Goal: Task Accomplishment & Management: Use online tool/utility

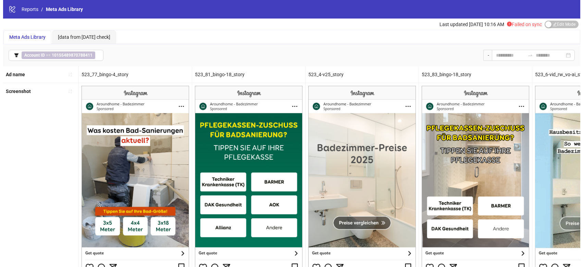
scroll to position [42, 0]
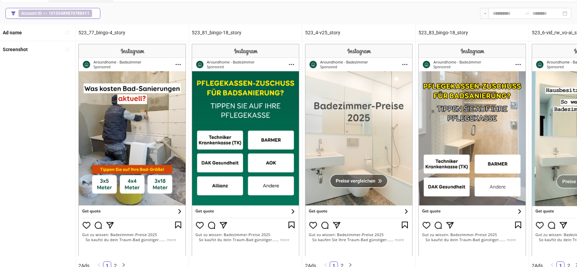
click at [78, 14] on b "10155489870788411" at bounding box center [69, 13] width 41 height 5
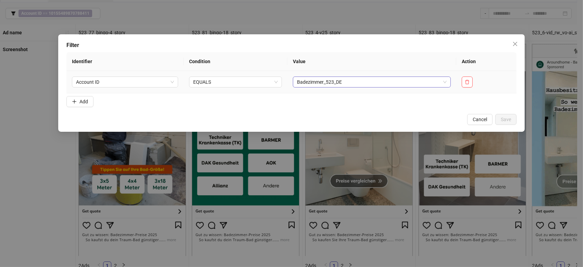
click at [336, 80] on span "Badezimmer_523_DE" at bounding box center [372, 82] width 150 height 10
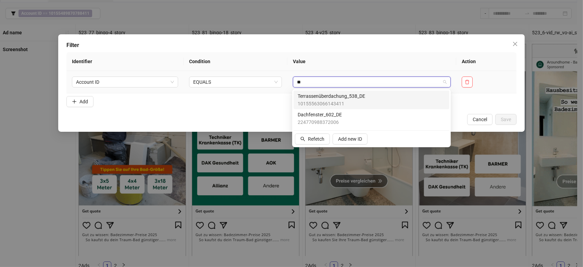
scroll to position [0, 0]
type input "*"
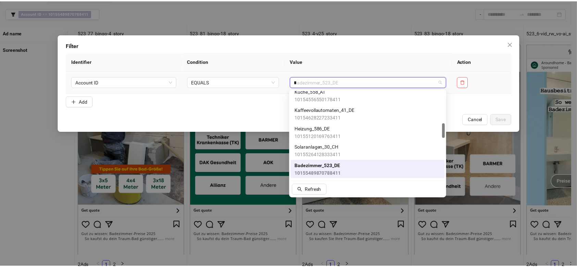
scroll to position [79, 0]
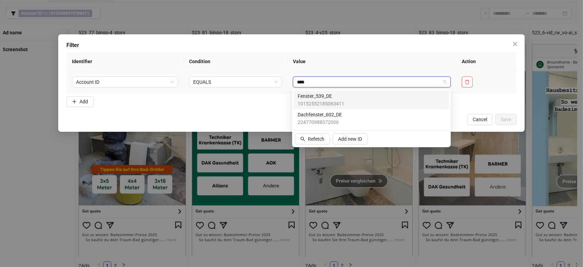
type input "*****"
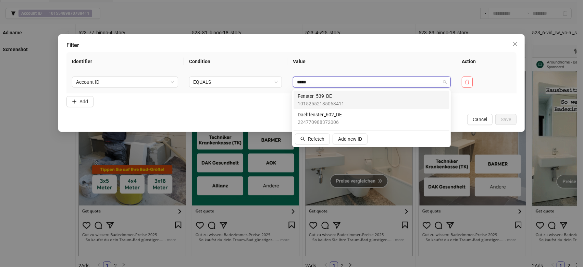
click at [325, 101] on span "10152552185063411" at bounding box center [321, 104] width 47 height 8
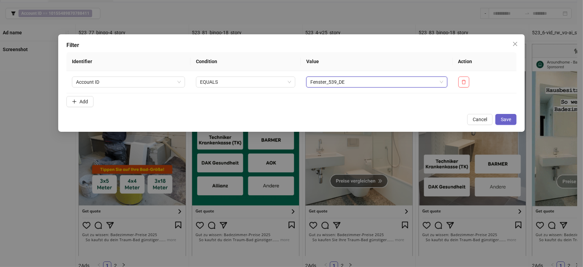
click at [507, 117] on span "Save" at bounding box center [506, 119] width 10 height 5
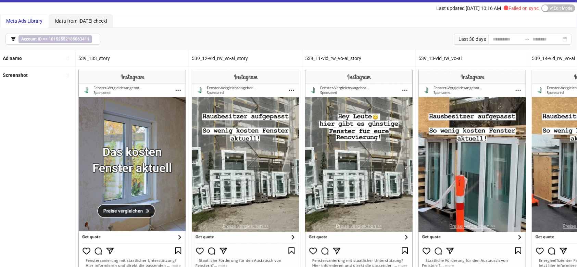
scroll to position [0, 0]
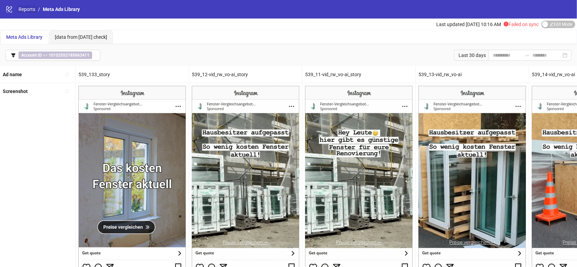
click at [30, 10] on link "Reports" at bounding box center [27, 9] width 20 height 8
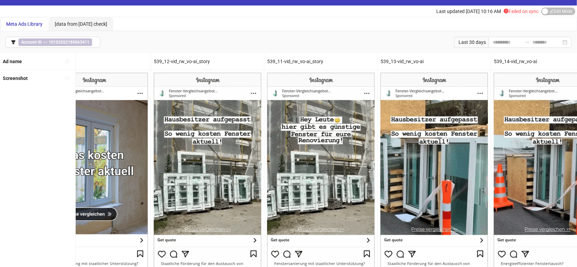
scroll to position [14, 0]
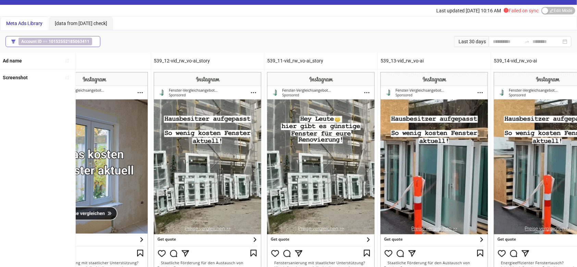
click at [66, 42] on b "10152552185063411" at bounding box center [69, 41] width 41 height 5
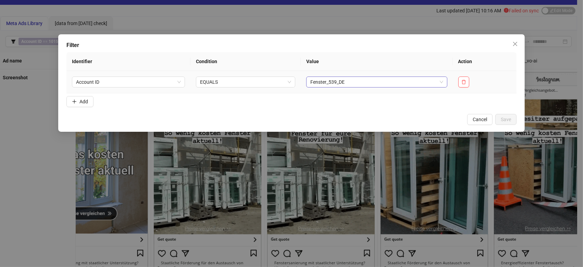
click at [320, 83] on span "Fenster_539_DE" at bounding box center [376, 82] width 133 height 10
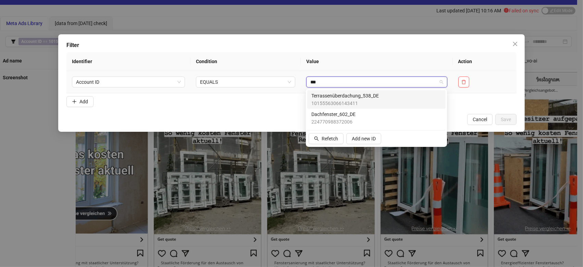
type input "****"
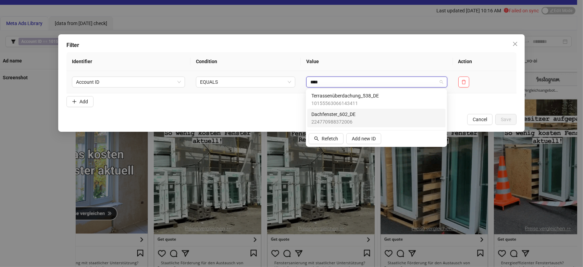
click at [322, 115] on span "Dachfenster_602_DE" at bounding box center [334, 114] width 44 height 8
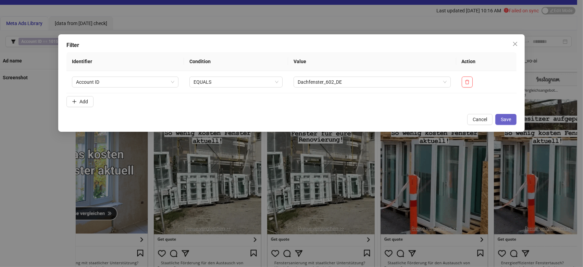
click at [503, 120] on span "Save" at bounding box center [506, 119] width 10 height 5
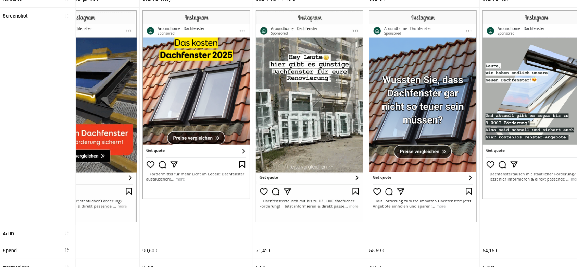
scroll to position [0, 502]
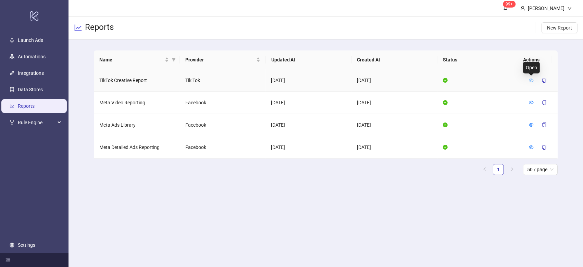
click at [529, 82] on icon "eye" at bounding box center [531, 80] width 5 height 5
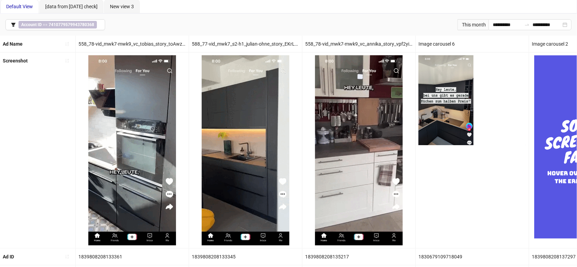
scroll to position [30, 0]
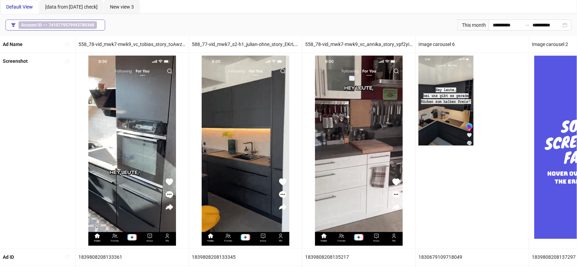
click at [38, 24] on b "Account ID" at bounding box center [31, 25] width 21 height 5
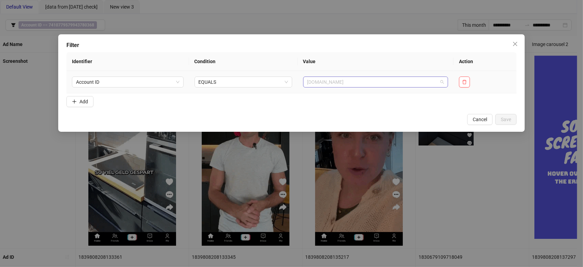
click at [313, 82] on span "Küchenportal.de" at bounding box center [375, 82] width 137 height 10
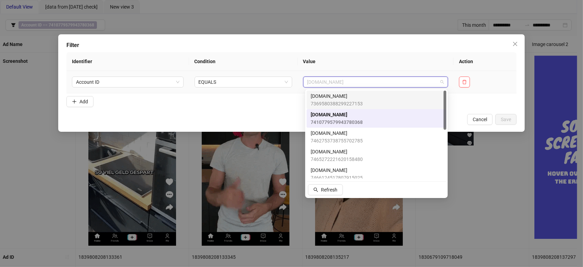
click at [343, 103] on span "7369580388299227153" at bounding box center [337, 104] width 52 height 8
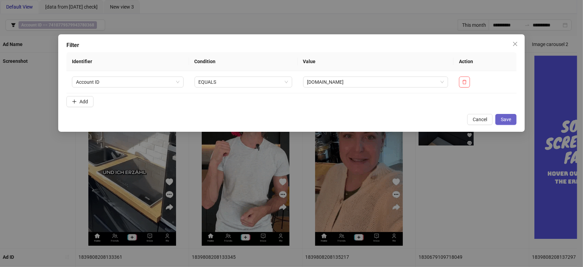
click at [505, 118] on span "Save" at bounding box center [506, 119] width 10 height 5
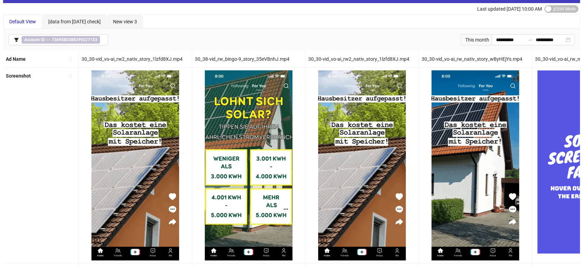
scroll to position [15, 0]
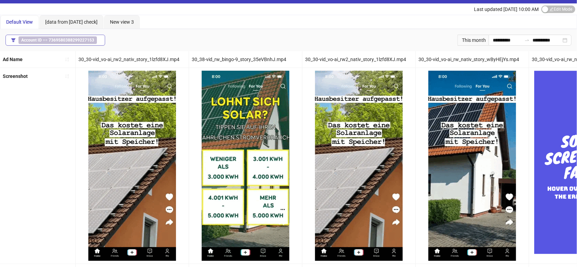
click at [71, 42] on span "Account ID == 7369580388299227153" at bounding box center [58, 40] width 78 height 8
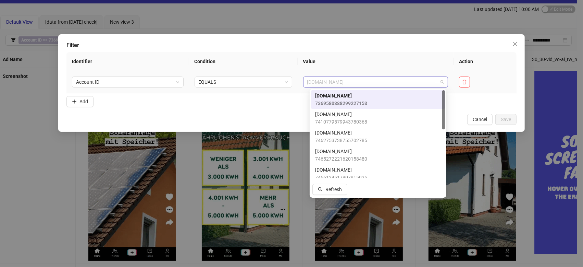
click at [346, 87] on div "Solaranlage.de" at bounding box center [375, 81] width 145 height 11
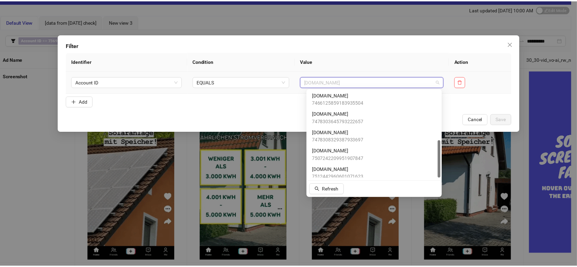
scroll to position [115, 0]
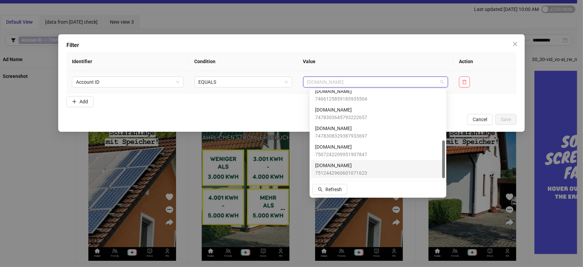
click at [344, 166] on span "[DOMAIN_NAME]" at bounding box center [341, 165] width 52 height 8
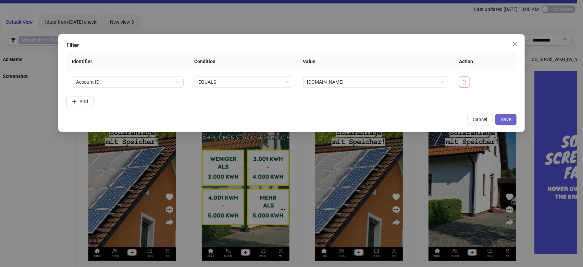
click at [504, 117] on span "Save" at bounding box center [506, 119] width 10 height 5
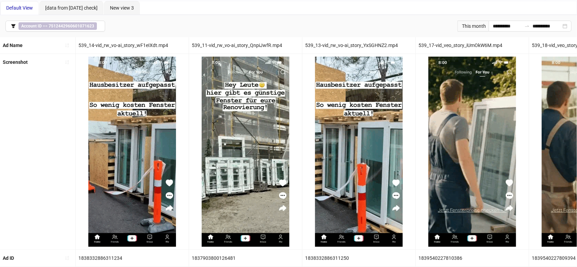
scroll to position [34, 0]
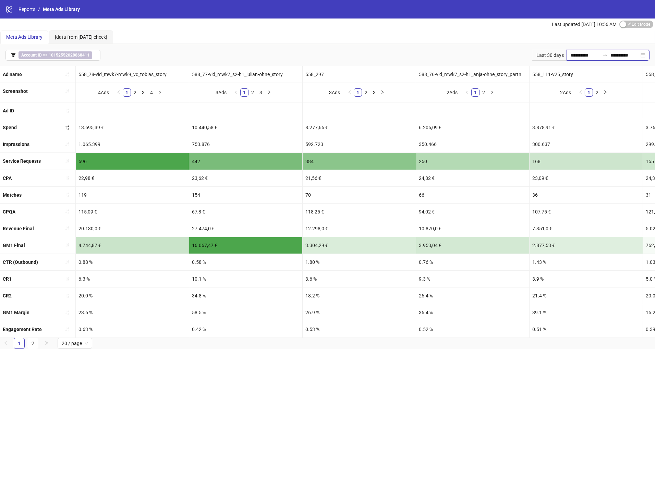
click at [585, 59] on input "**********" at bounding box center [585, 55] width 29 height 8
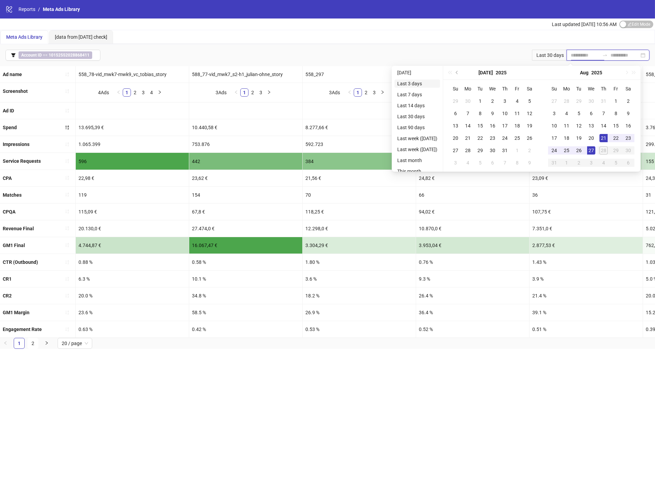
type input "**********"
click at [410, 82] on li "Last 3 days" at bounding box center [417, 84] width 46 height 8
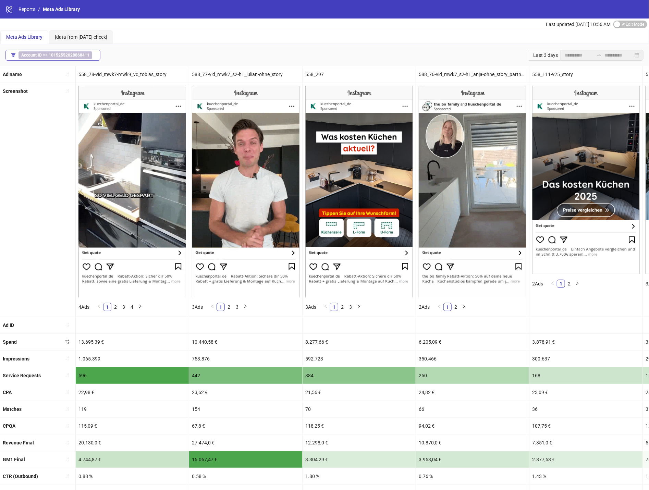
click at [84, 51] on span "Account ID == 10152552028868411" at bounding box center [56, 55] width 74 height 8
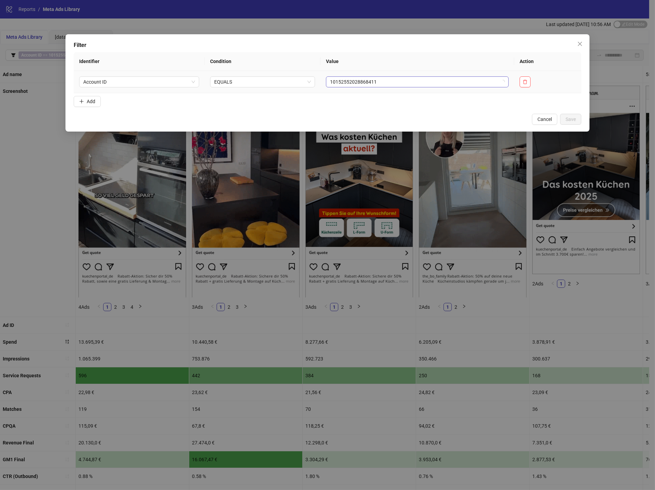
click at [387, 77] on span "10152552028868411" at bounding box center [417, 82] width 174 height 10
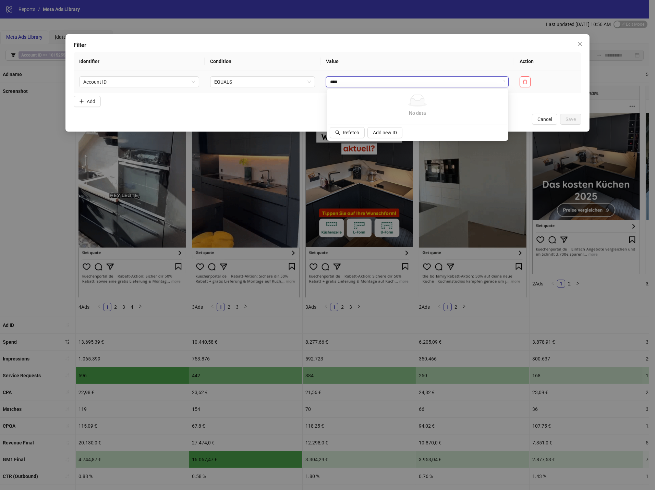
type input "*****"
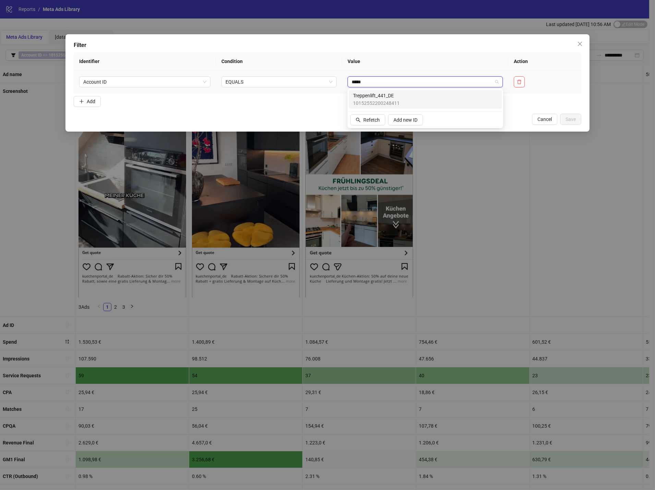
click at [396, 95] on span "Treppenlift_441_DE" at bounding box center [376, 96] width 47 height 8
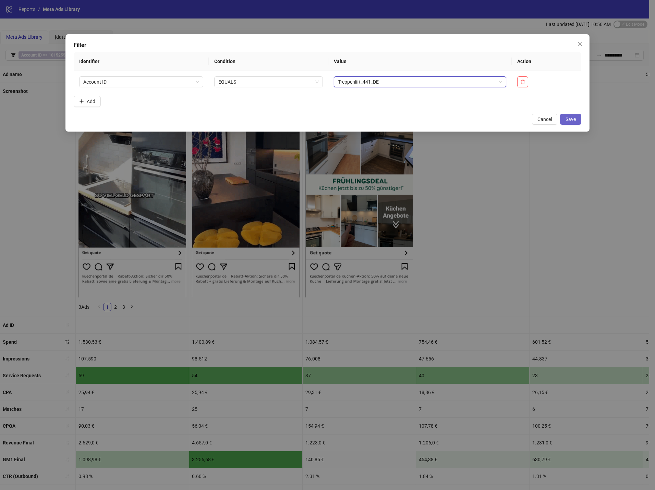
click at [568, 121] on span "Save" at bounding box center [570, 119] width 10 height 5
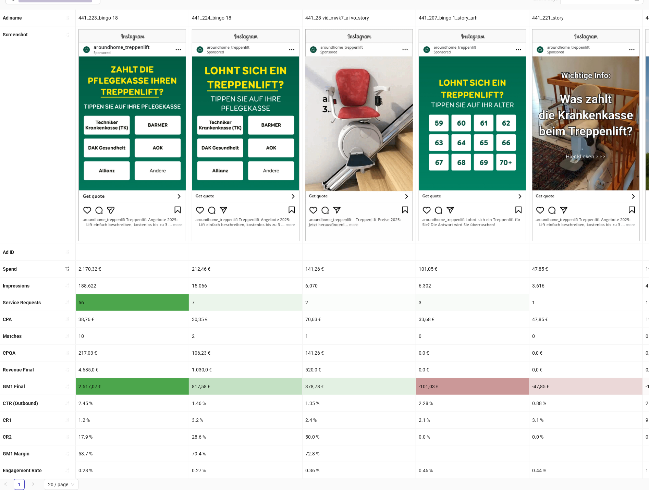
click at [100, 12] on div "441_223_bingo-18" at bounding box center [132, 18] width 113 height 16
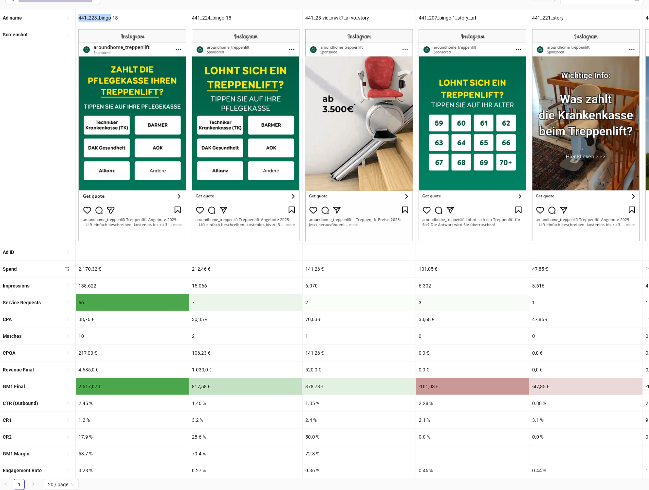
click at [100, 12] on div "441_223_bingo-18" at bounding box center [132, 18] width 113 height 16
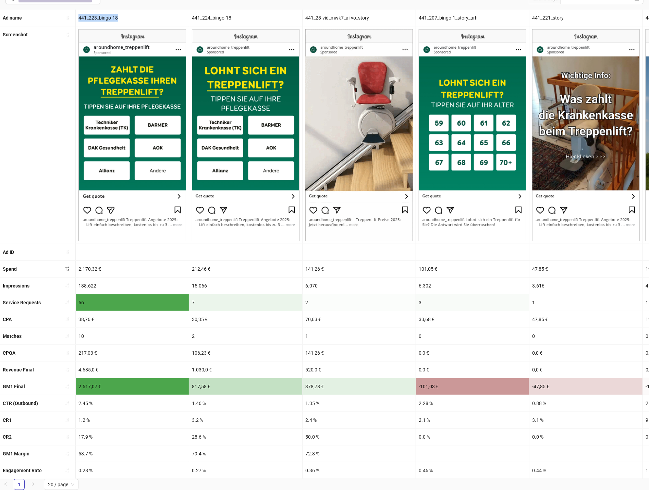
click at [100, 12] on div "441_223_bingo-18" at bounding box center [132, 18] width 113 height 16
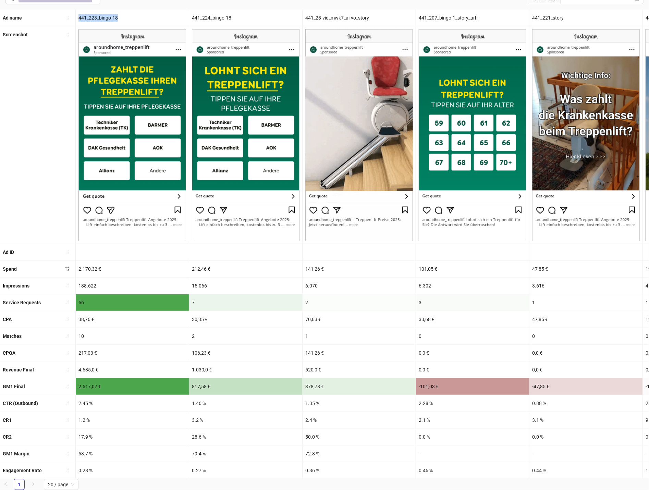
copy div "441_223_bingo-18"
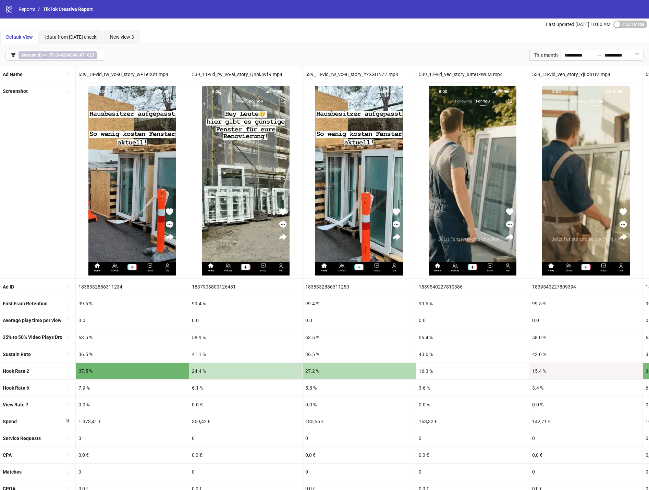
scroll to position [34, 0]
